Goal: Task Accomplishment & Management: Manage account settings

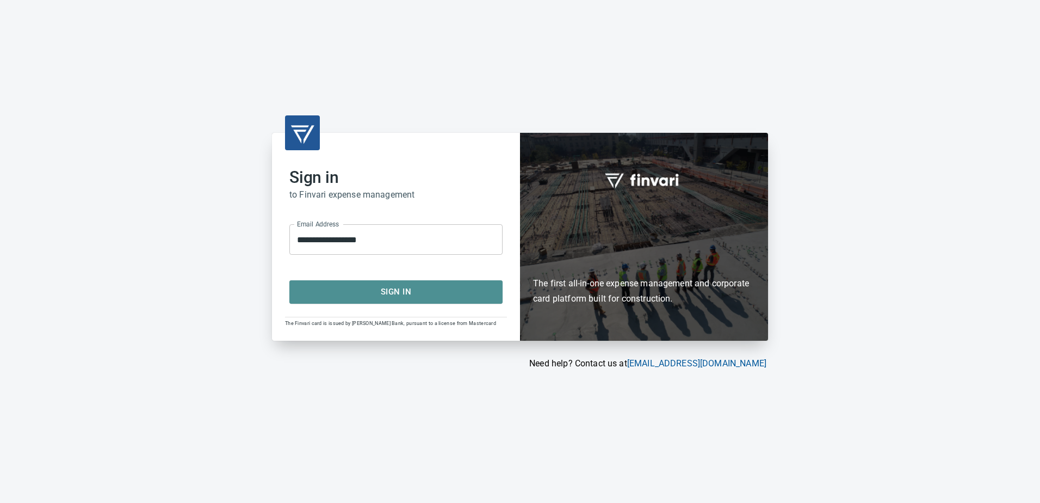
click at [392, 292] on span "Sign In" at bounding box center [395, 292] width 189 height 14
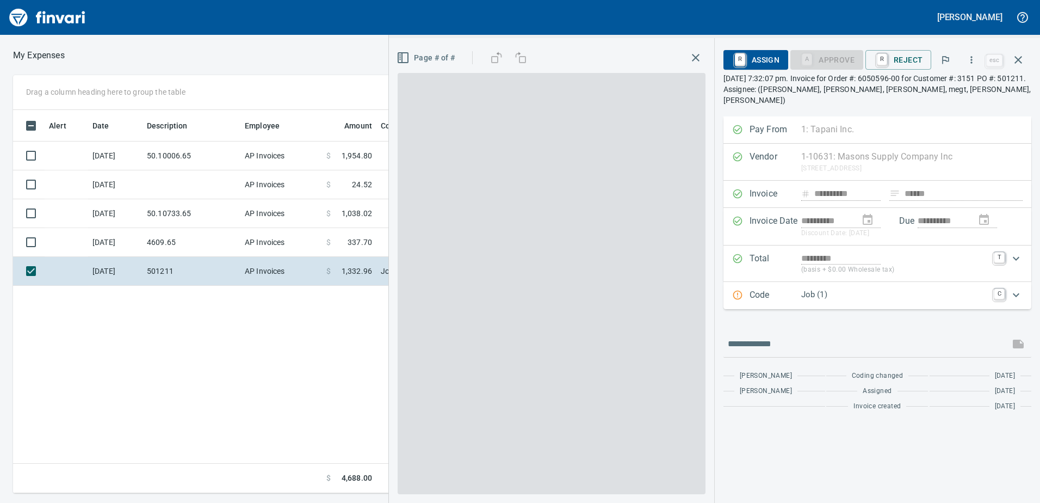
scroll to position [1, 1]
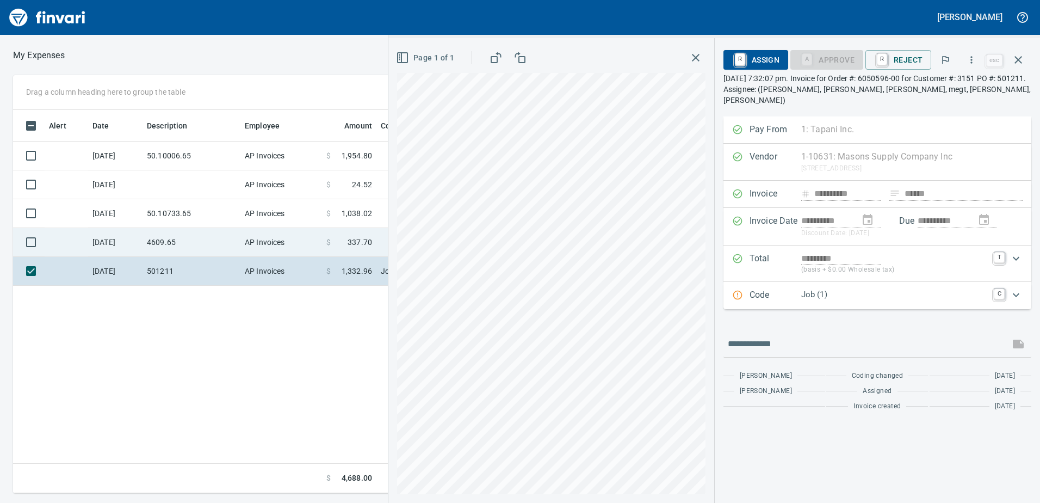
click at [211, 248] on td "4609.65" at bounding box center [192, 242] width 98 height 29
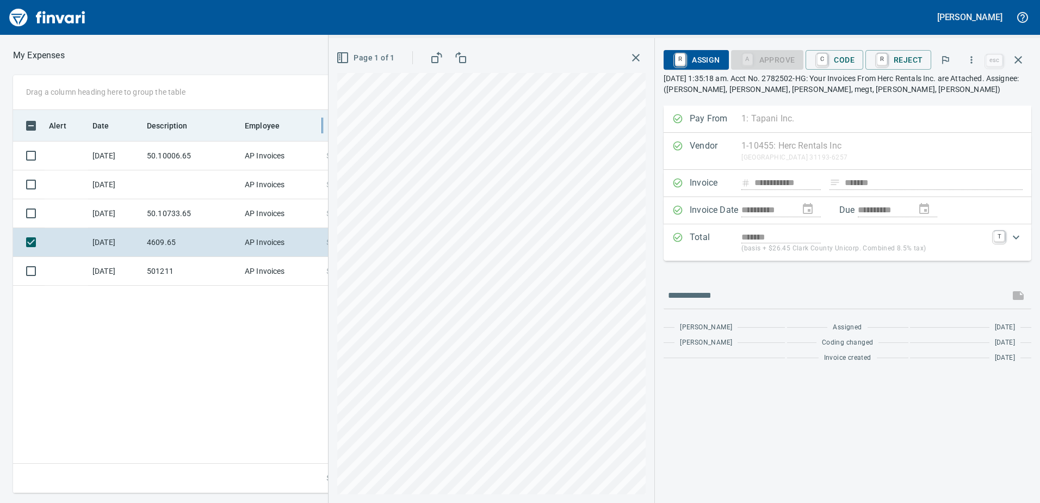
click at [319, 131] on div "**********" at bounding box center [520, 284] width 1040 height 418
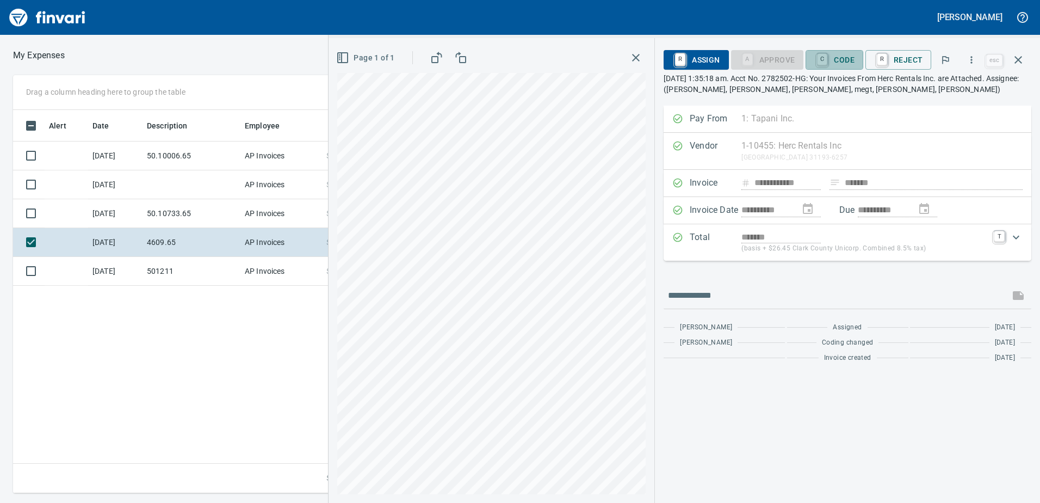
drag, startPoint x: 840, startPoint y: 58, endPoint x: 827, endPoint y: 105, distance: 49.0
click at [839, 58] on span "C Code" at bounding box center [834, 60] width 40 height 18
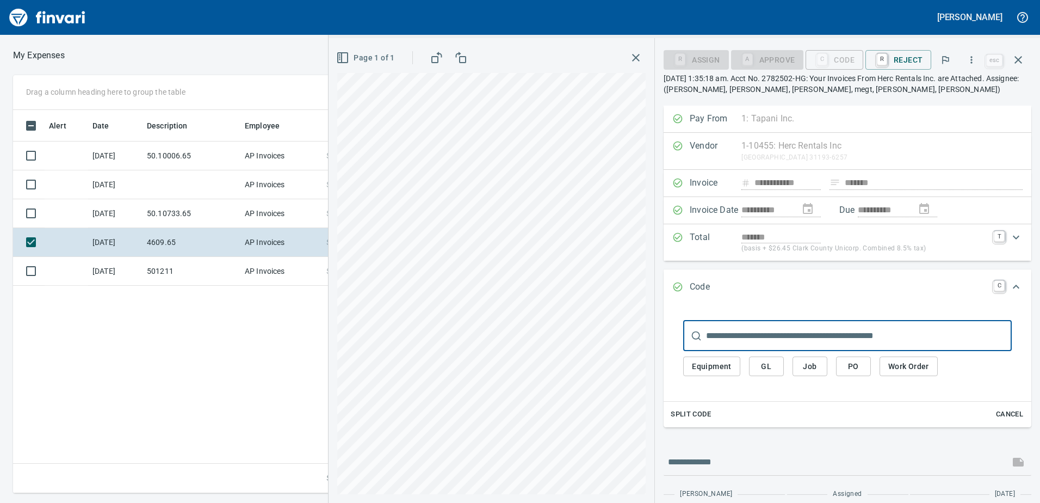
click at [823, 355] on div "Equipment GL Job PO Work Order" at bounding box center [847, 366] width 329 height 31
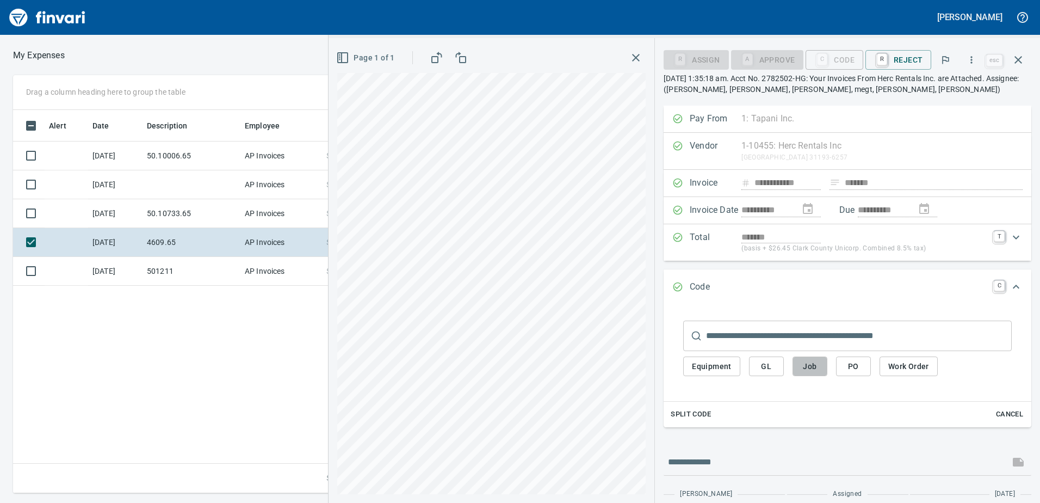
click at [817, 367] on span "Job" at bounding box center [809, 367] width 17 height 14
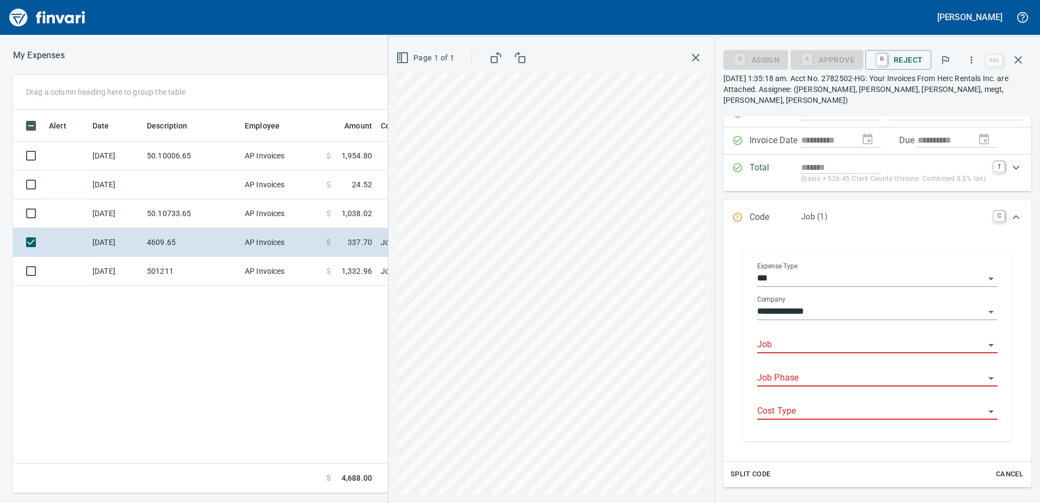
scroll to position [109, 0]
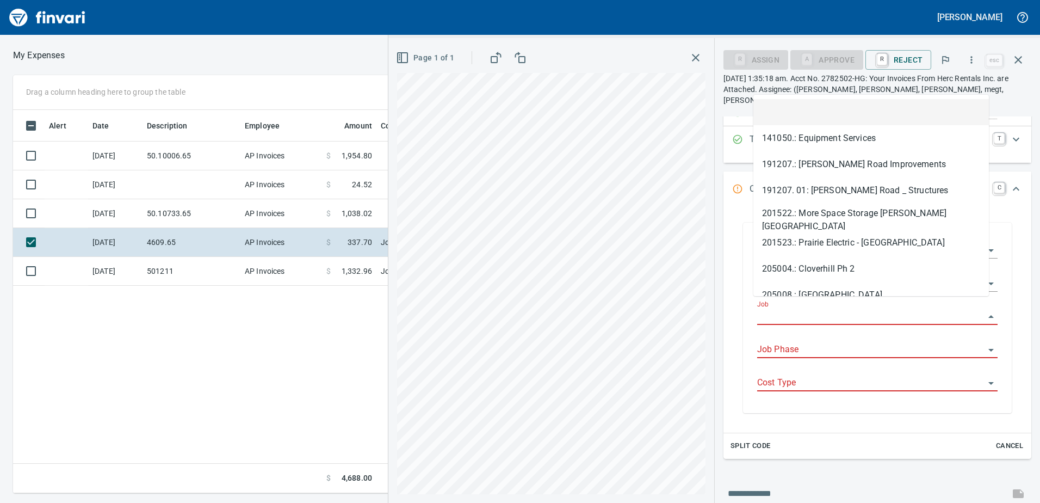
click at [806, 309] on input "Job" at bounding box center [870, 316] width 227 height 15
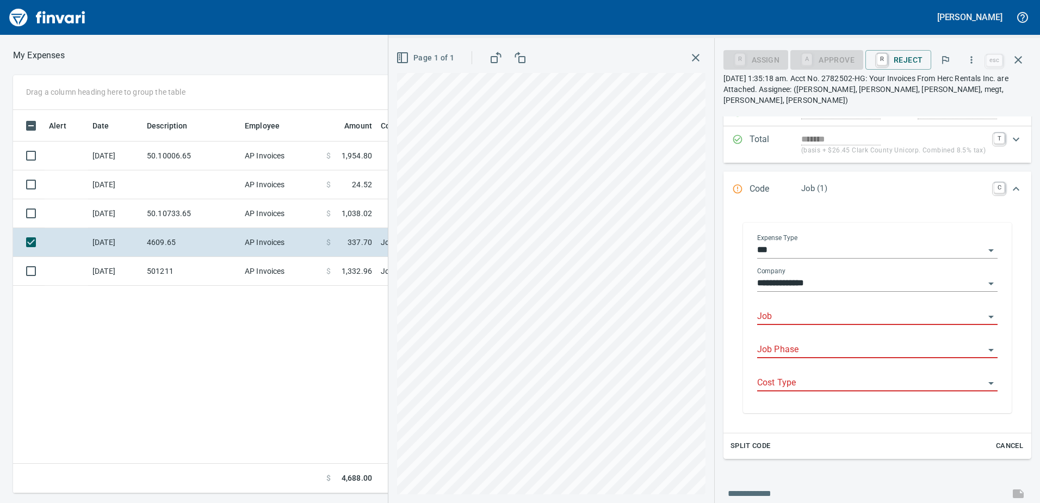
scroll to position [375, 734]
click at [780, 309] on input "Job" at bounding box center [870, 316] width 227 height 15
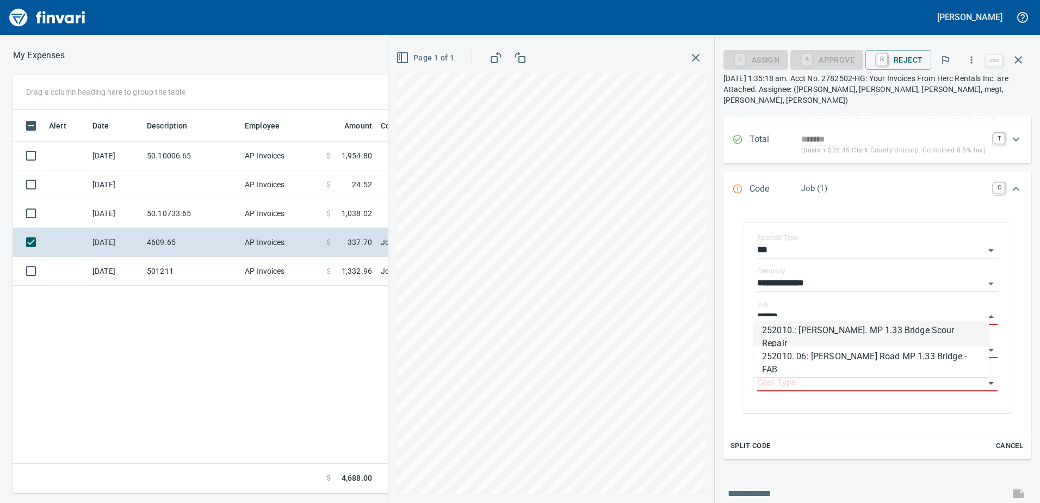
click at [844, 326] on li "252010.: [PERSON_NAME]. MP 1.33 Bridge Scour Repair" at bounding box center [872, 333] width 236 height 26
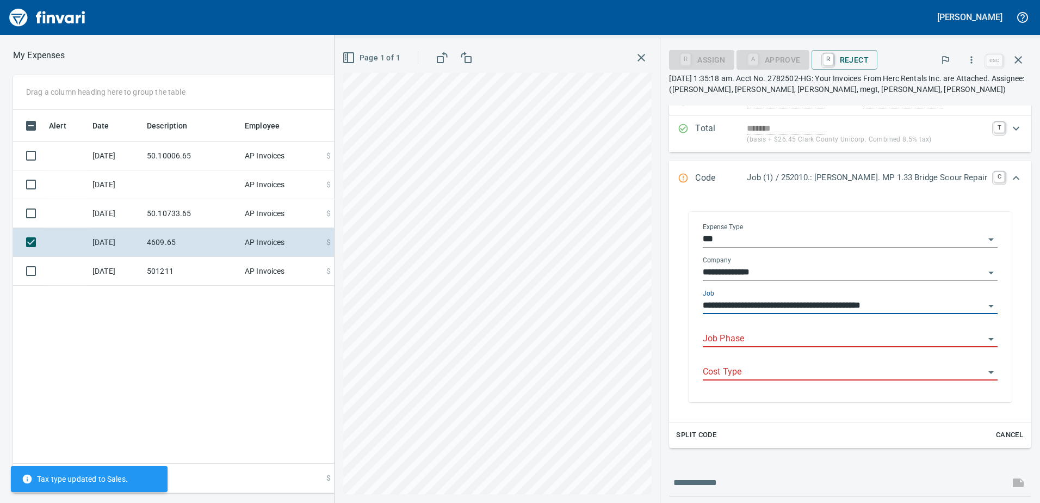
type input "**********"
click at [819, 343] on input "Job Phase" at bounding box center [844, 338] width 282 height 15
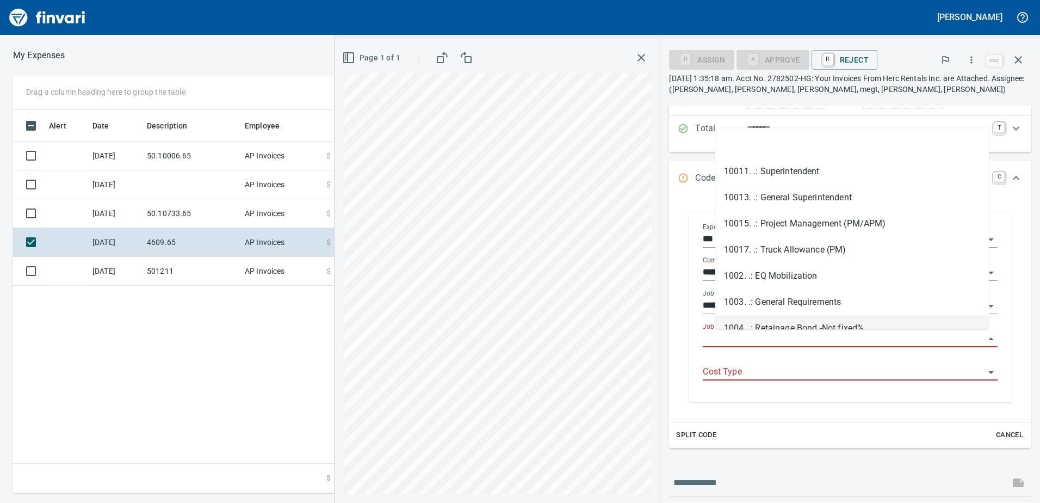
click at [769, 341] on input "Job Phase" at bounding box center [844, 338] width 282 height 15
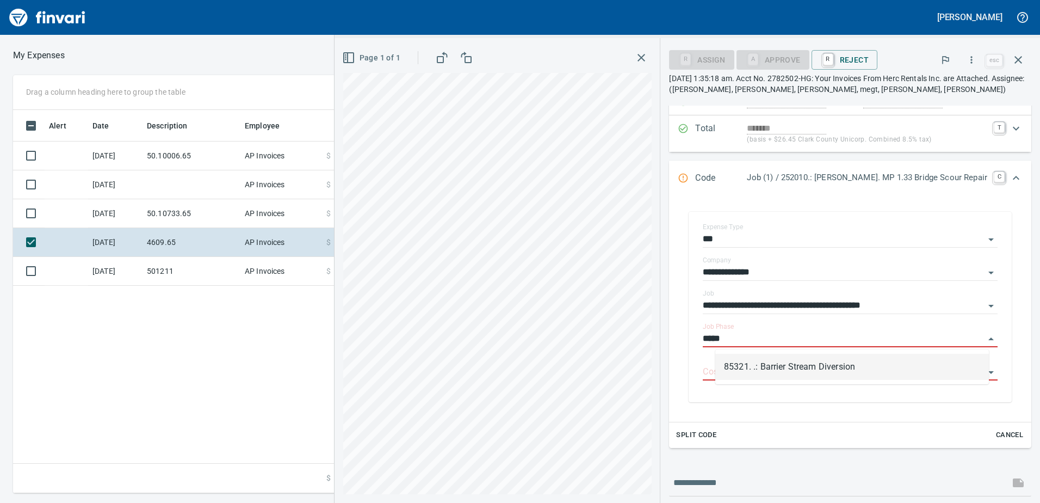
click at [771, 362] on li "85321. .: Barrier Stream Diversion" at bounding box center [852, 367] width 274 height 26
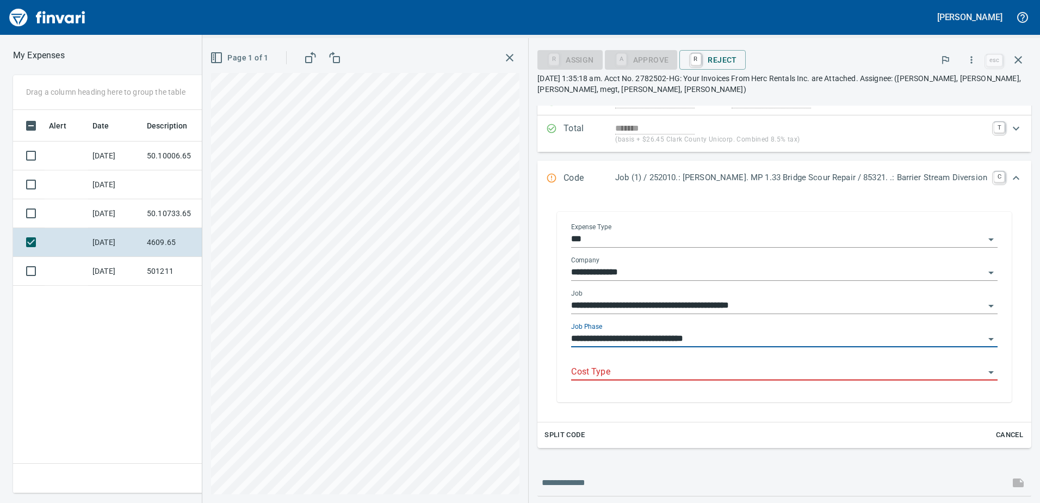
type input "**********"
drag, startPoint x: 762, startPoint y: 368, endPoint x: 736, endPoint y: 399, distance: 40.2
click at [762, 369] on input "Cost Type" at bounding box center [778, 372] width 414 height 15
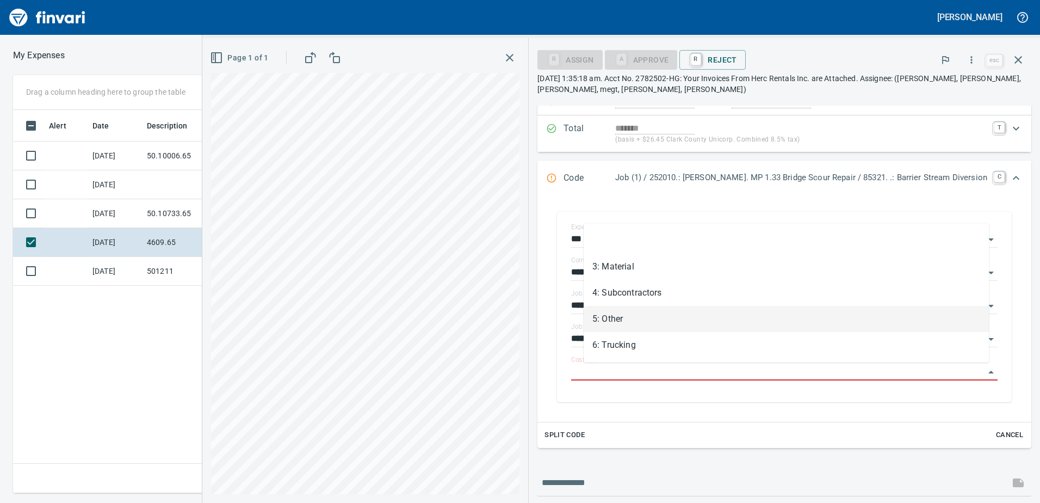
click at [649, 310] on li "5: Other" at bounding box center [786, 319] width 405 height 26
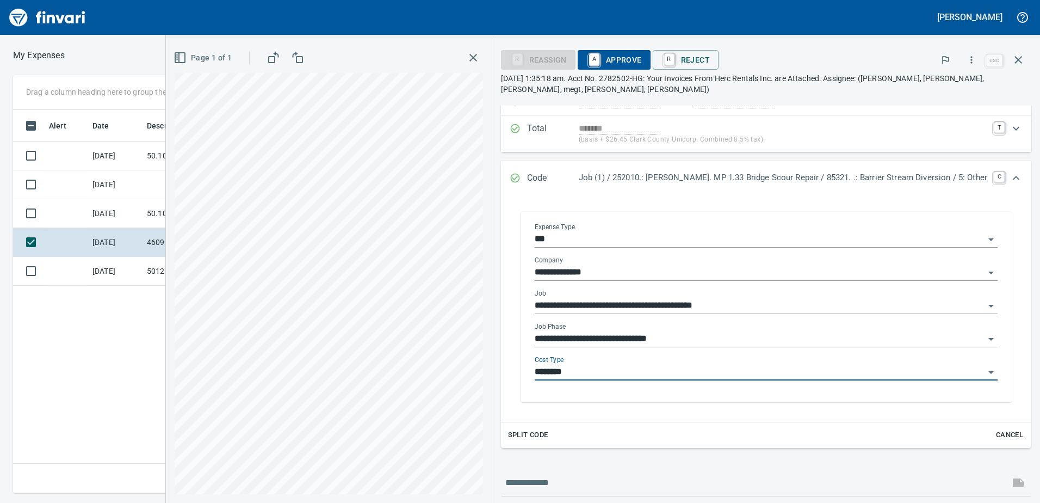
type input "********"
click at [1010, 176] on icon "Expand" at bounding box center [1016, 177] width 13 height 13
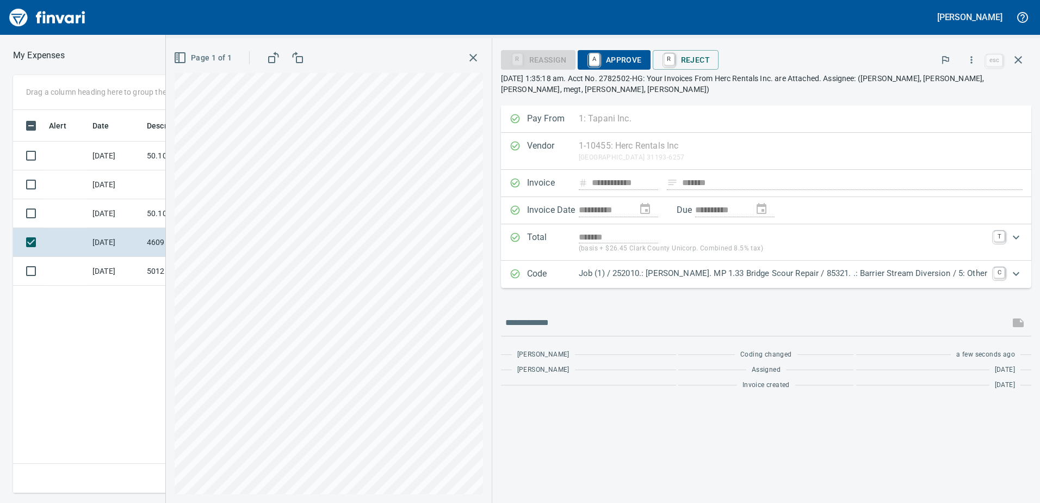
scroll to position [0, 0]
click at [631, 57] on span "A Approve" at bounding box center [614, 60] width 55 height 18
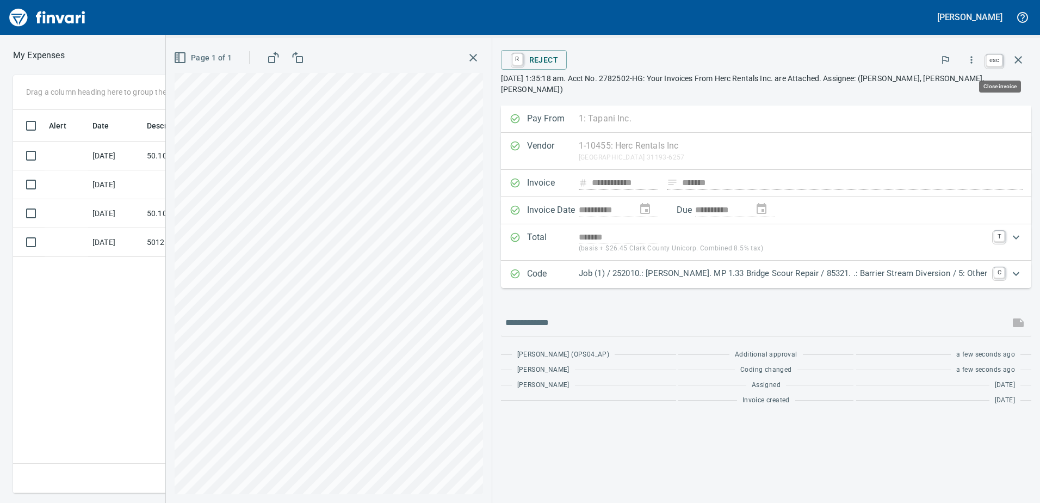
scroll to position [375, 734]
click at [1023, 63] on icon "button" at bounding box center [1018, 59] width 13 height 13
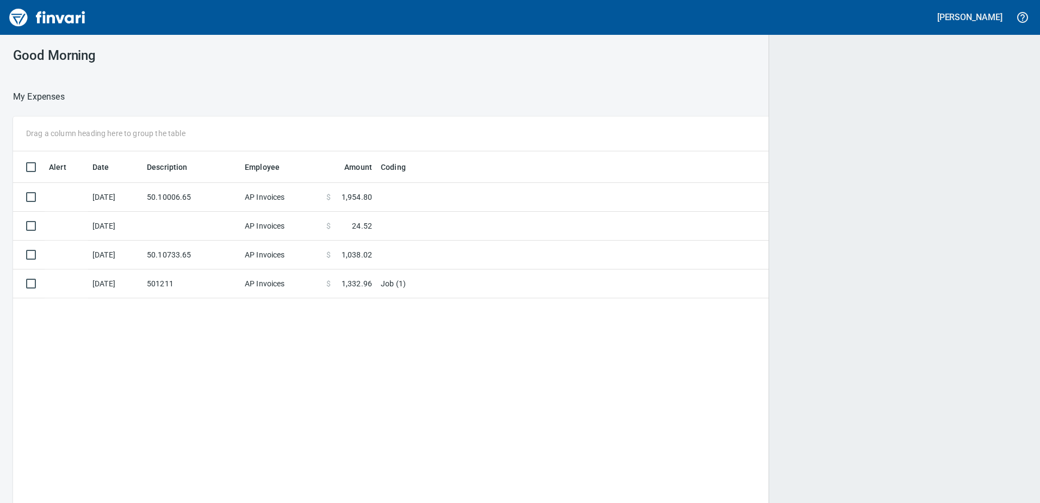
scroll to position [1, 1]
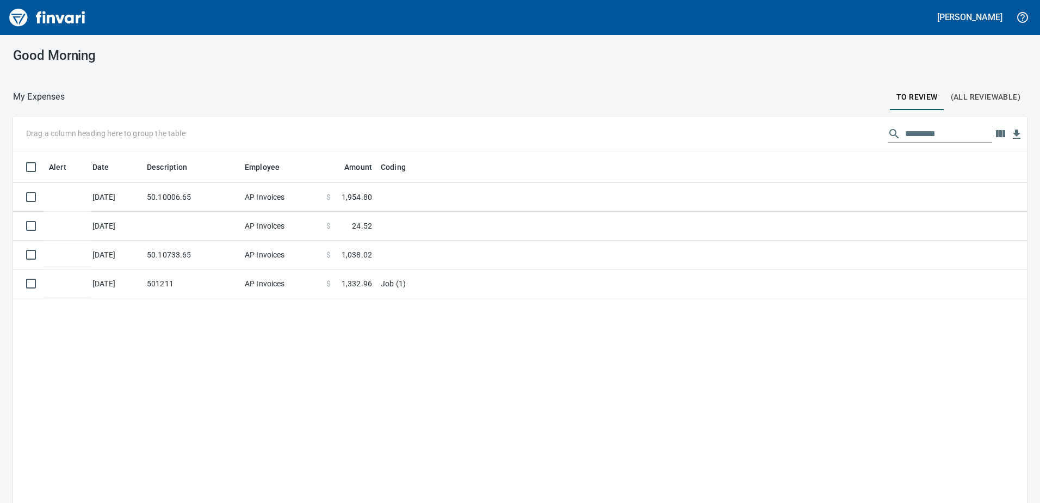
click at [345, 281] on span "1,332.96" at bounding box center [357, 283] width 30 height 11
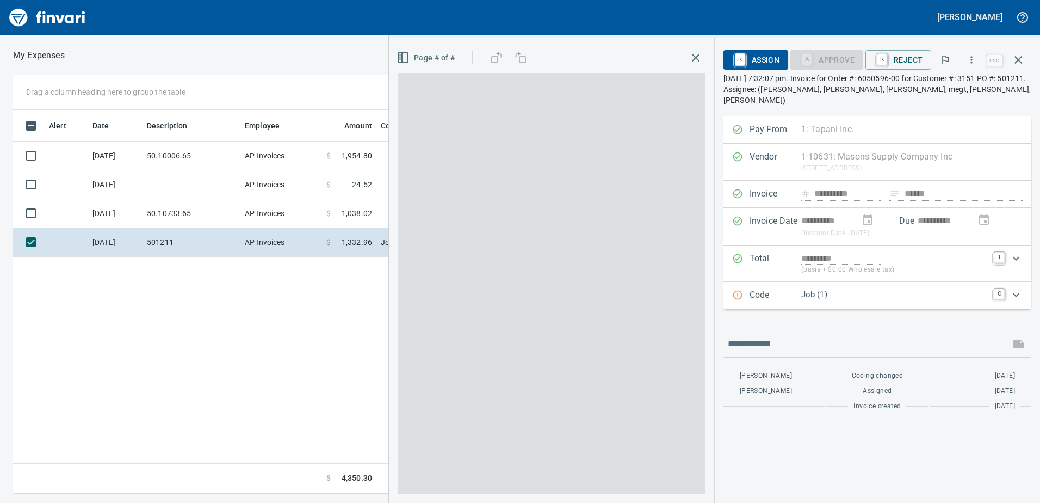
scroll to position [375, 734]
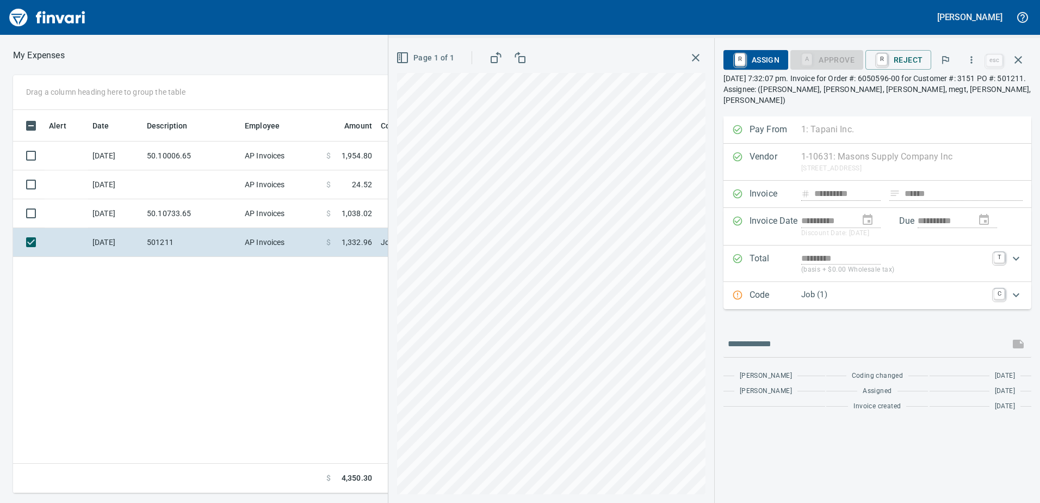
click at [336, 391] on div "**********" at bounding box center [520, 284] width 1040 height 418
click at [1019, 59] on icon "button" at bounding box center [1019, 60] width 8 height 8
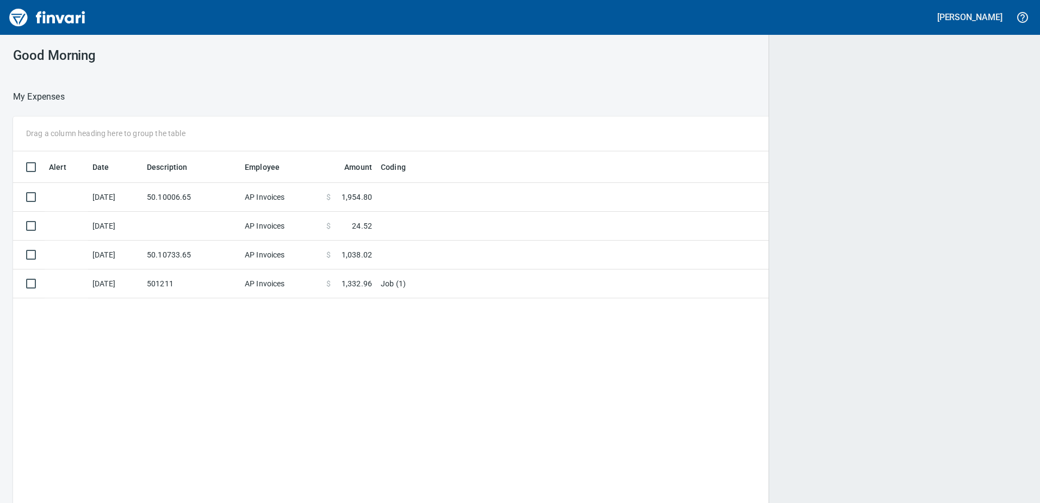
scroll to position [1, 1]
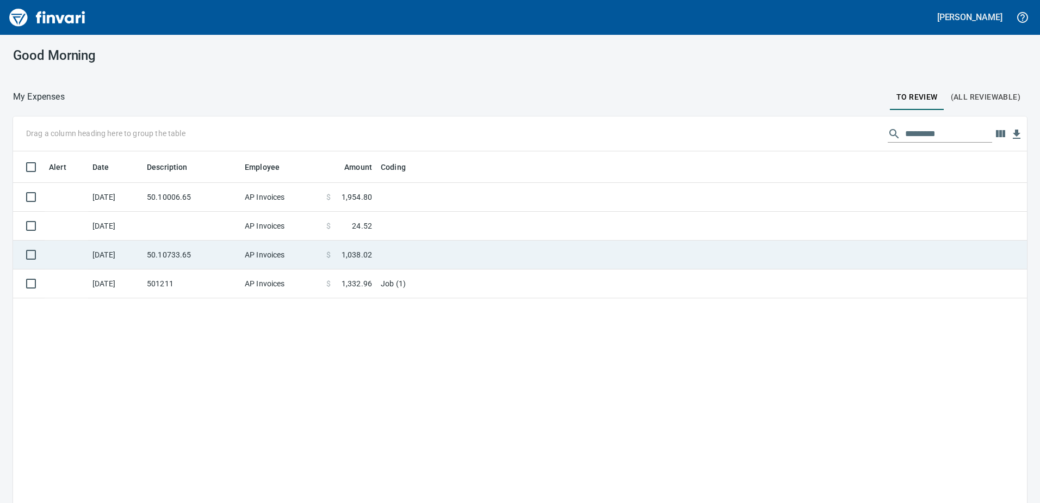
click at [238, 257] on td "50.10733.65" at bounding box center [192, 254] width 98 height 29
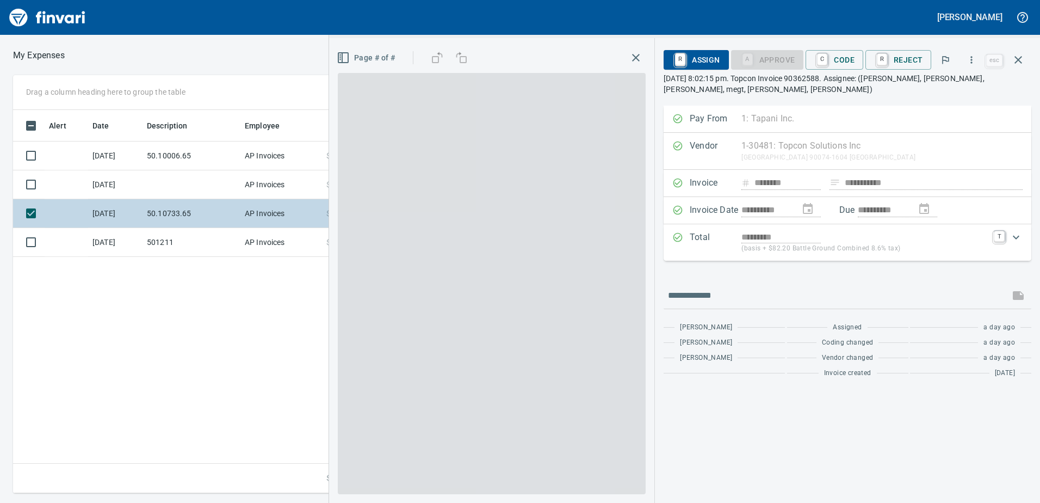
scroll to position [375, 734]
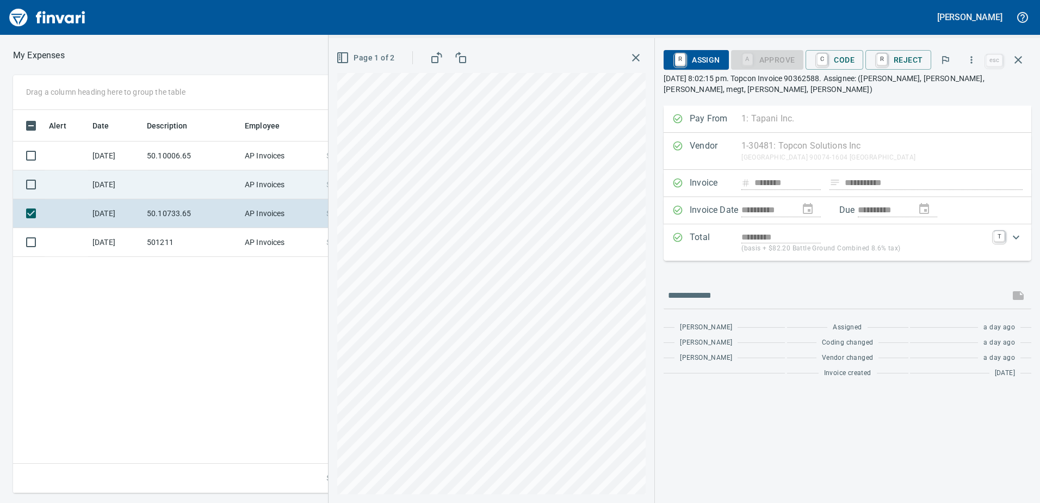
click at [177, 183] on td at bounding box center [192, 184] width 98 height 29
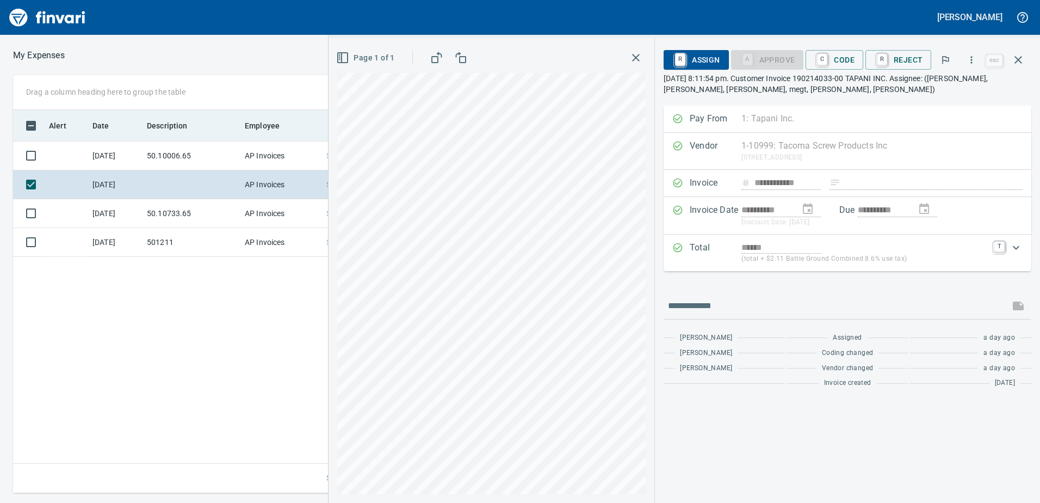
click at [152, 137] on th "Description" at bounding box center [192, 126] width 98 height 32
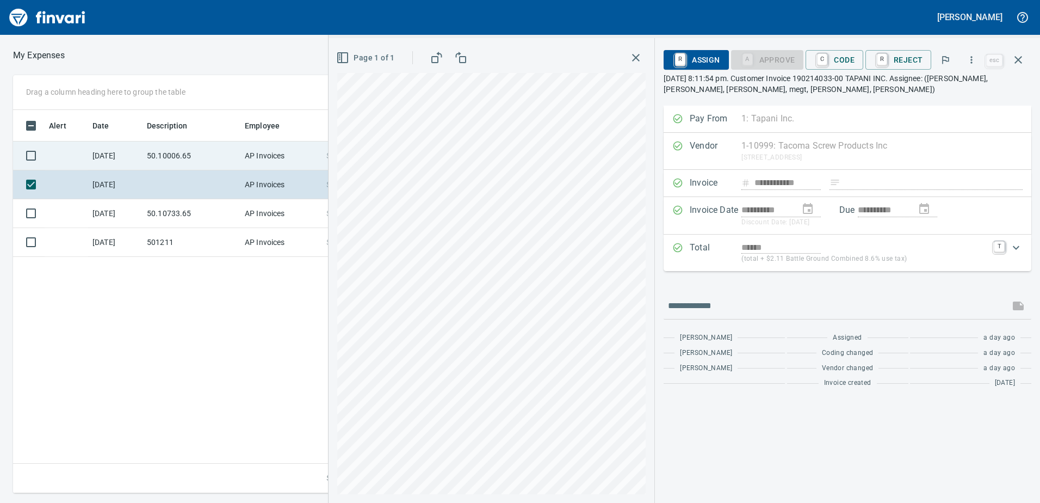
click at [168, 160] on td "50.10006.65" at bounding box center [192, 155] width 98 height 29
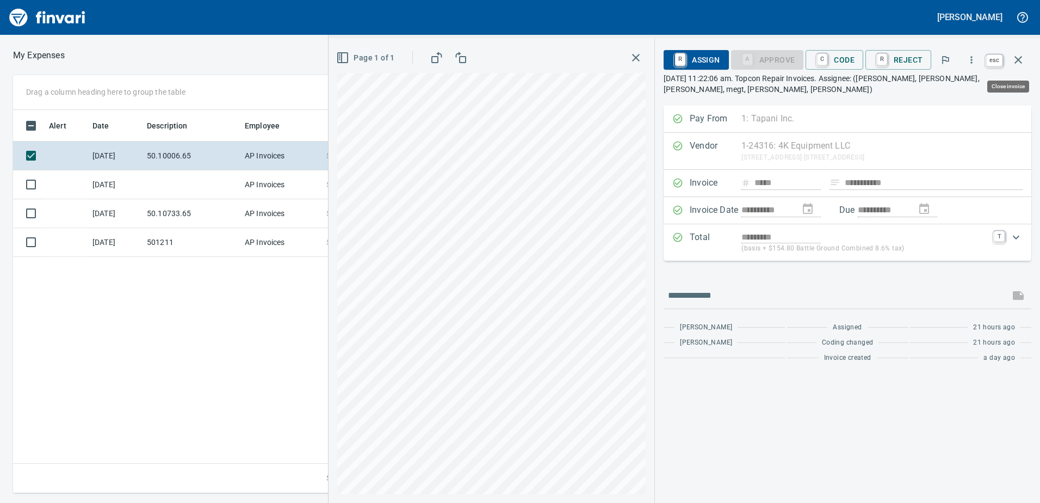
click at [1016, 59] on icon "button" at bounding box center [1018, 59] width 13 height 13
